Goal: Find contact information: Find contact information

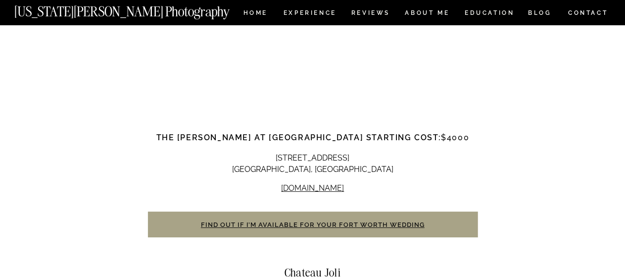
scroll to position [5273, 0]
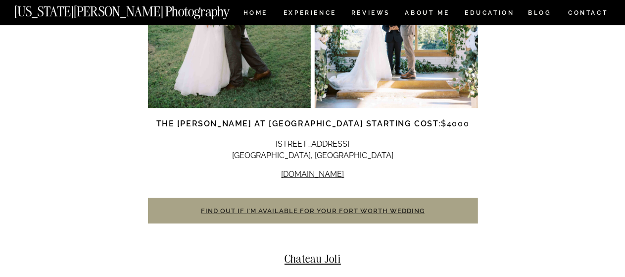
click at [334, 207] on link "Find out if I’m available for your Fort Worth wedding" at bounding box center [313, 210] width 224 height 7
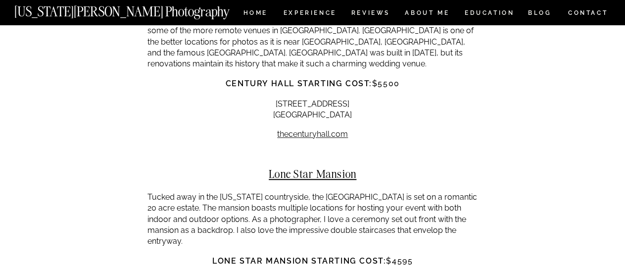
scroll to position [6778, 0]
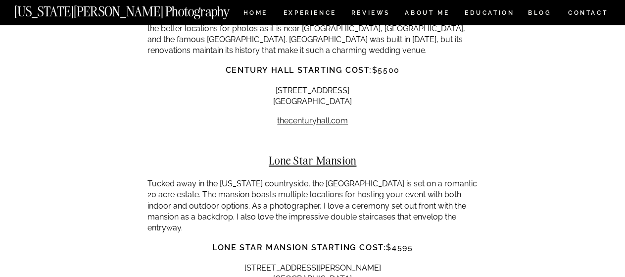
click at [307, 154] on h2 "Lone Star Mansion" at bounding box center [313, 160] width 330 height 12
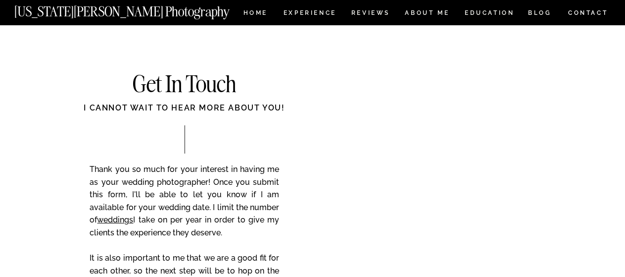
click at [615, 22] on div at bounding box center [312, 12] width 625 height 25
